Goal: Use online tool/utility

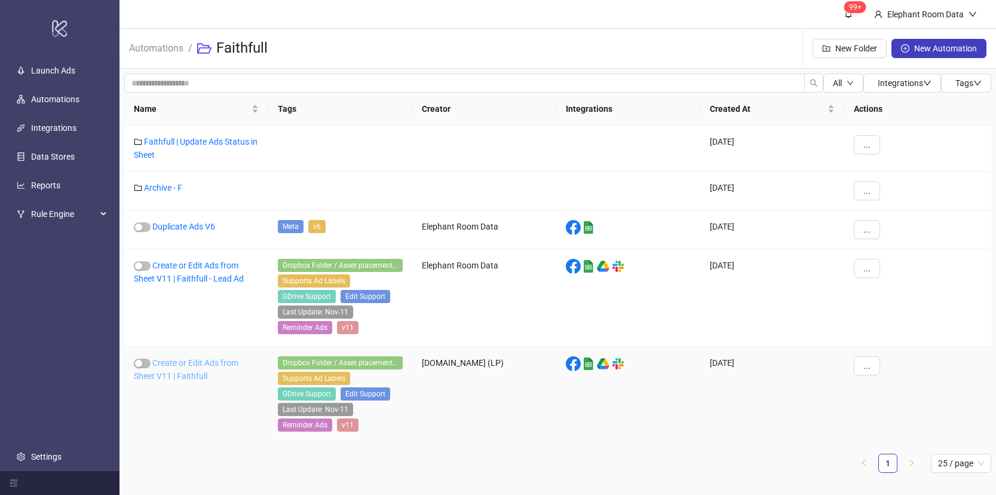
click at [200, 365] on link "Create or Edit Ads from Sheet V11 | Faithfull" at bounding box center [186, 369] width 105 height 23
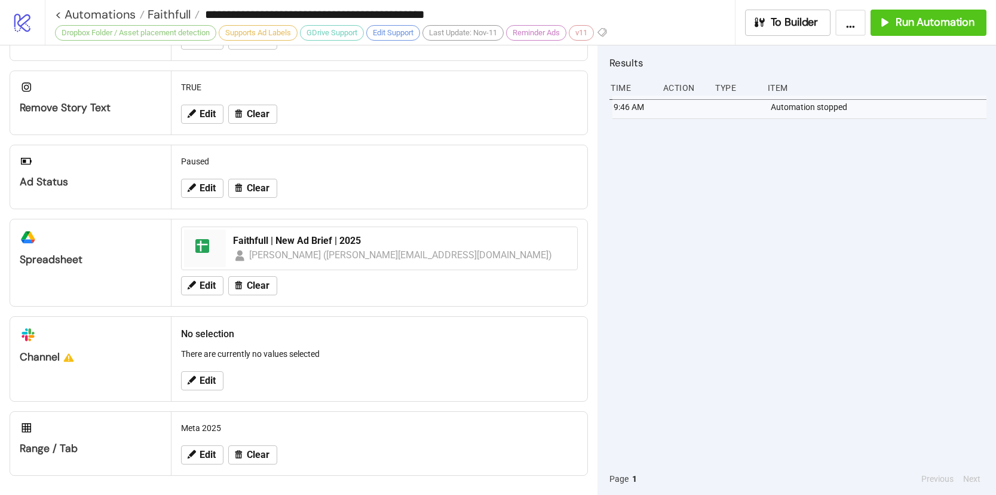
scroll to position [450, 0]
click at [965, 23] on span "Run Automation" at bounding box center [935, 23] width 79 height 14
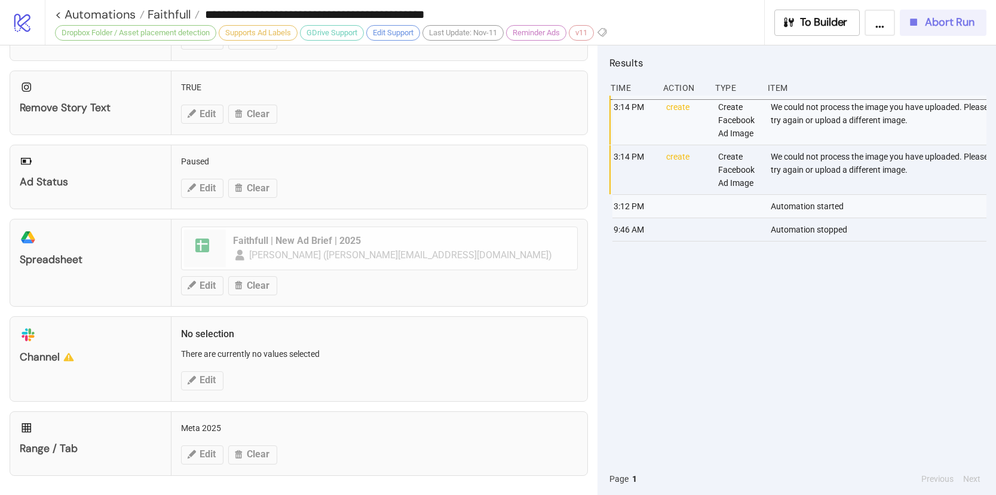
click at [921, 33] on button "Abort Run" at bounding box center [943, 23] width 87 height 26
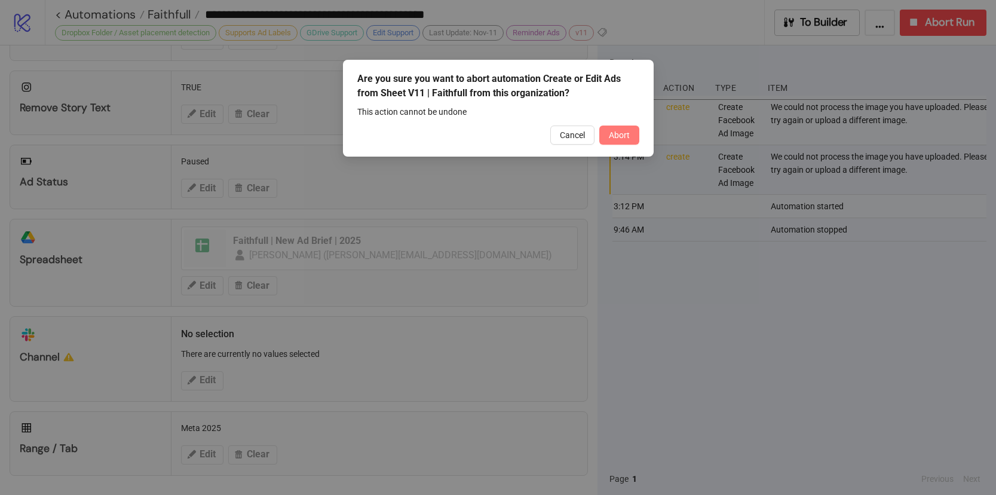
click at [638, 131] on button "Abort" at bounding box center [619, 134] width 40 height 19
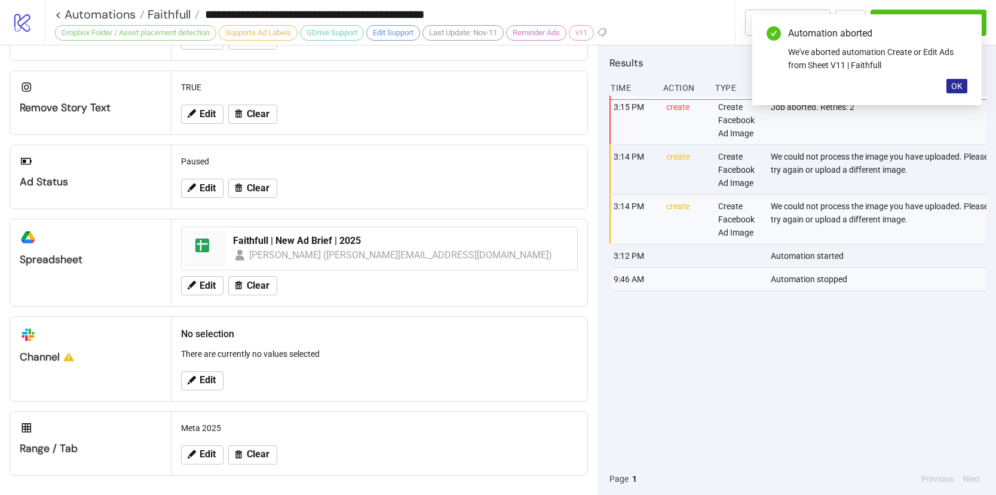
click at [952, 87] on span "OK" at bounding box center [956, 86] width 11 height 10
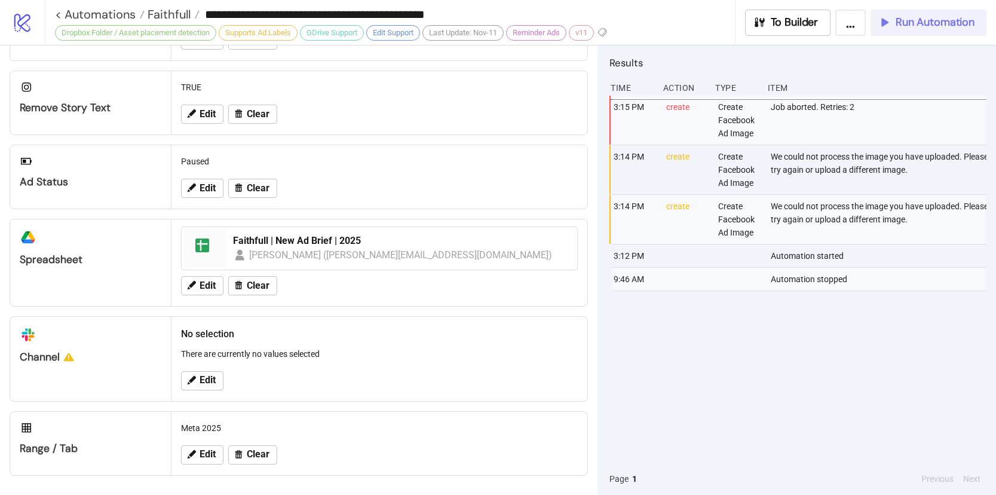
click at [923, 24] on span "Run Automation" at bounding box center [935, 23] width 79 height 14
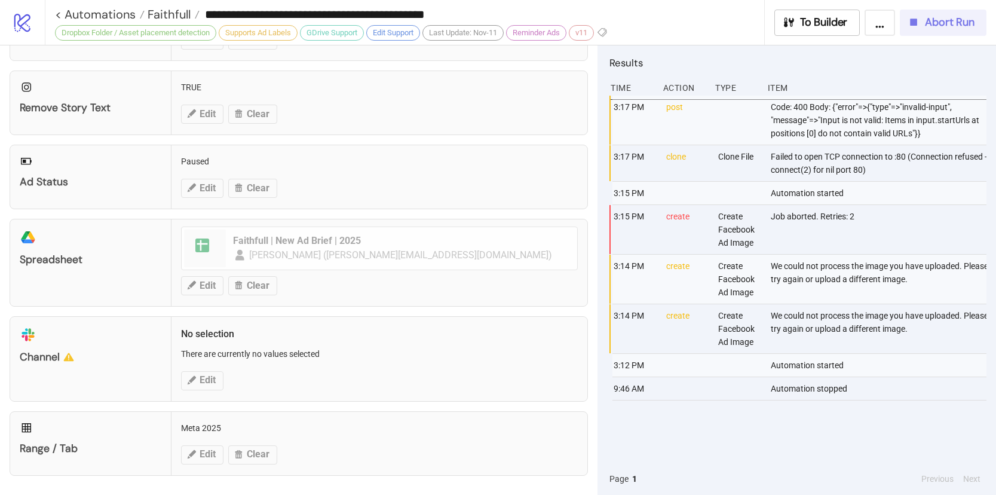
click at [925, 27] on span "Abort Run" at bounding box center [950, 23] width 50 height 14
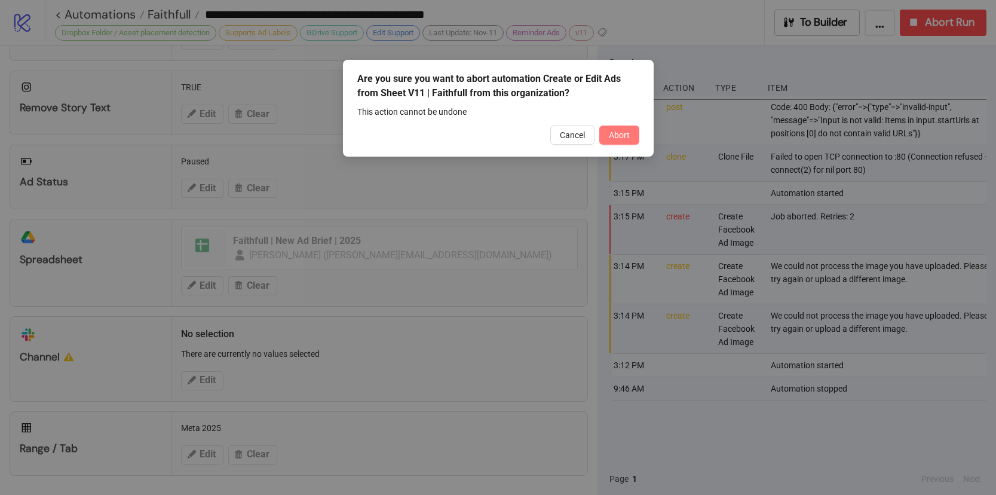
click at [633, 140] on button "Abort" at bounding box center [619, 134] width 40 height 19
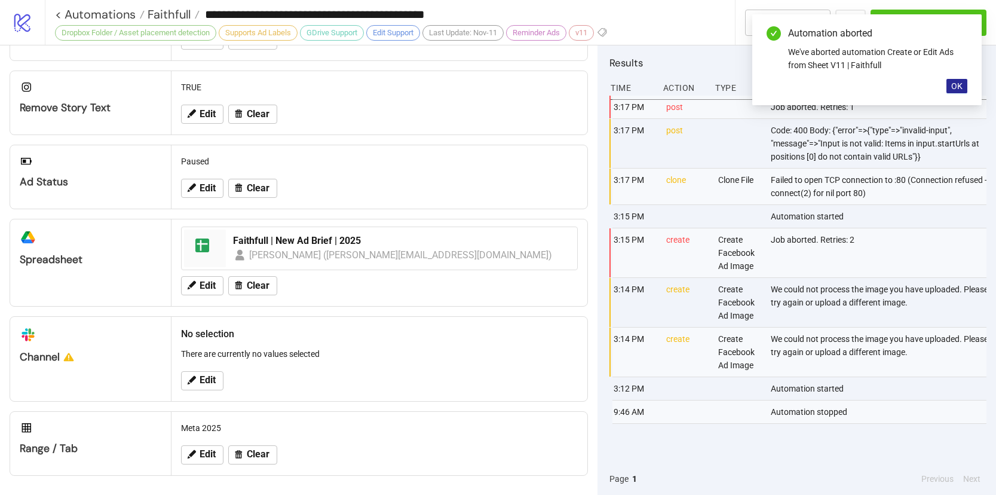
click at [952, 84] on span "OK" at bounding box center [956, 86] width 11 height 10
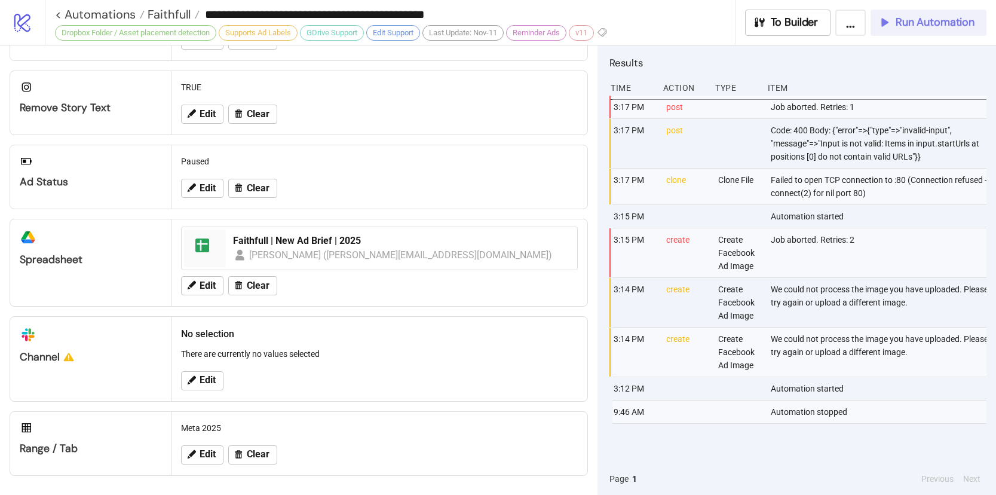
click at [929, 26] on span "Run Automation" at bounding box center [935, 23] width 79 height 14
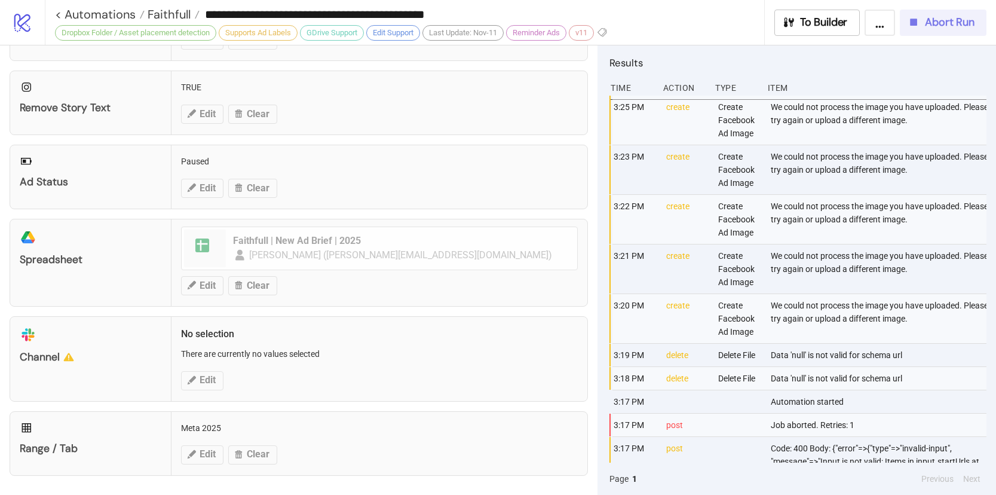
click at [943, 23] on span "Abort Run" at bounding box center [950, 23] width 50 height 14
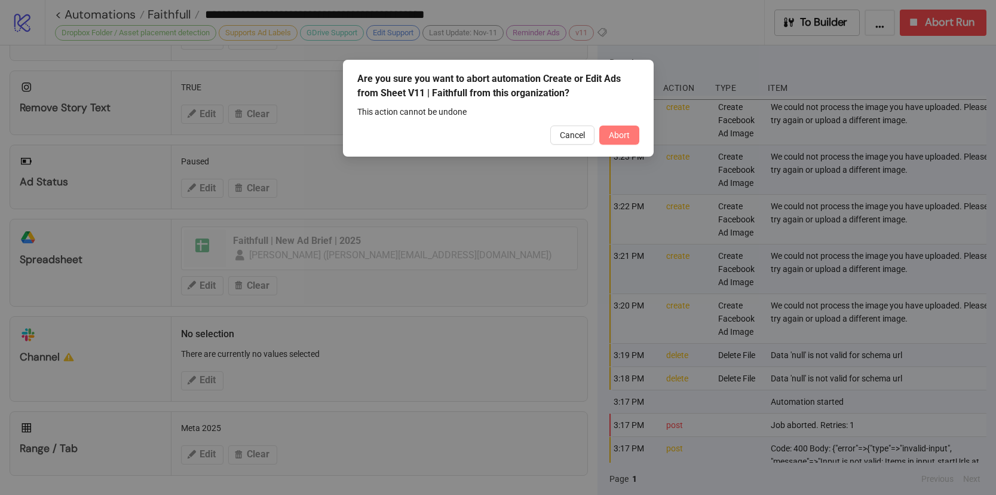
click at [631, 137] on button "Abort" at bounding box center [619, 134] width 40 height 19
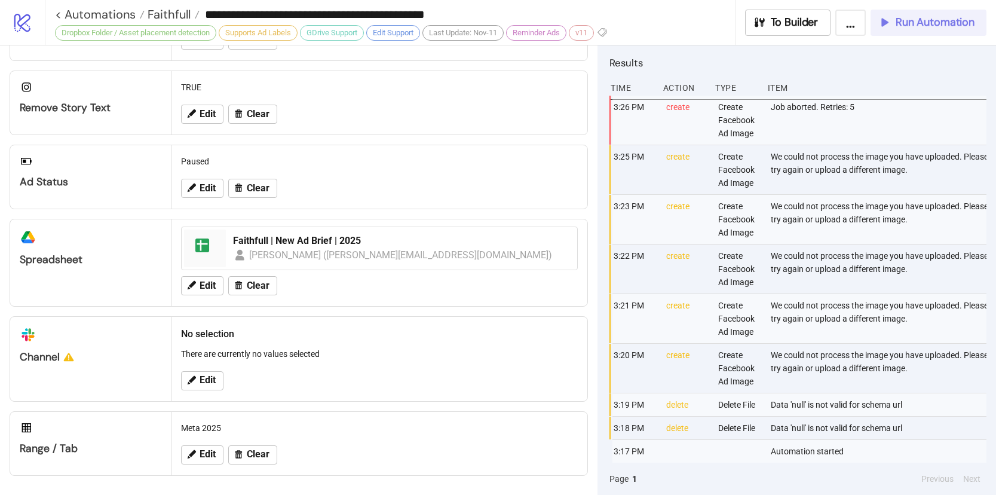
click at [906, 26] on span "Run Automation" at bounding box center [935, 23] width 79 height 14
